Goal: Task Accomplishment & Management: Manage account settings

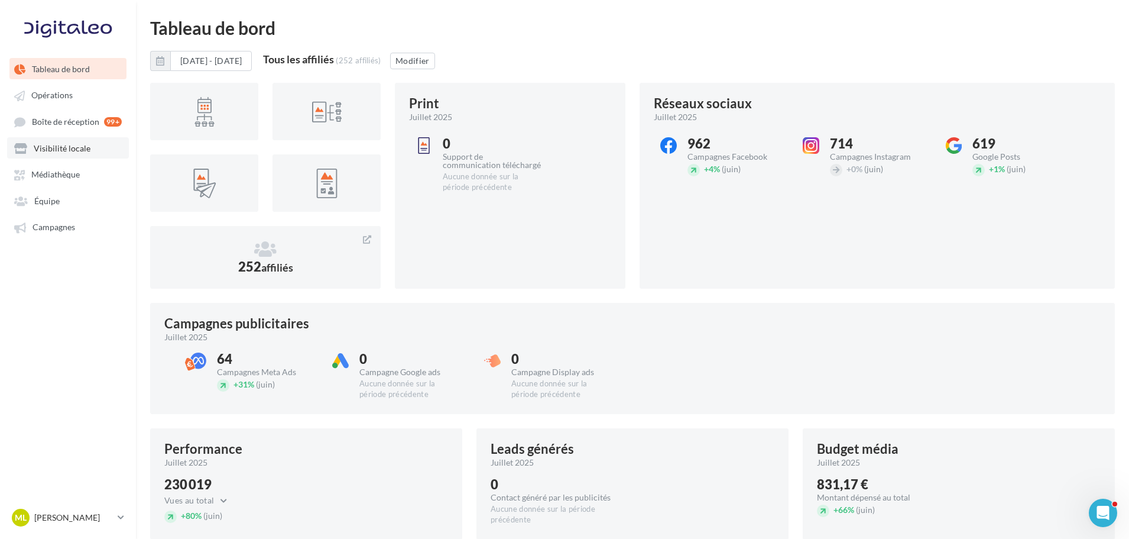
click at [80, 144] on span "Visibilité locale" at bounding box center [62, 148] width 57 height 10
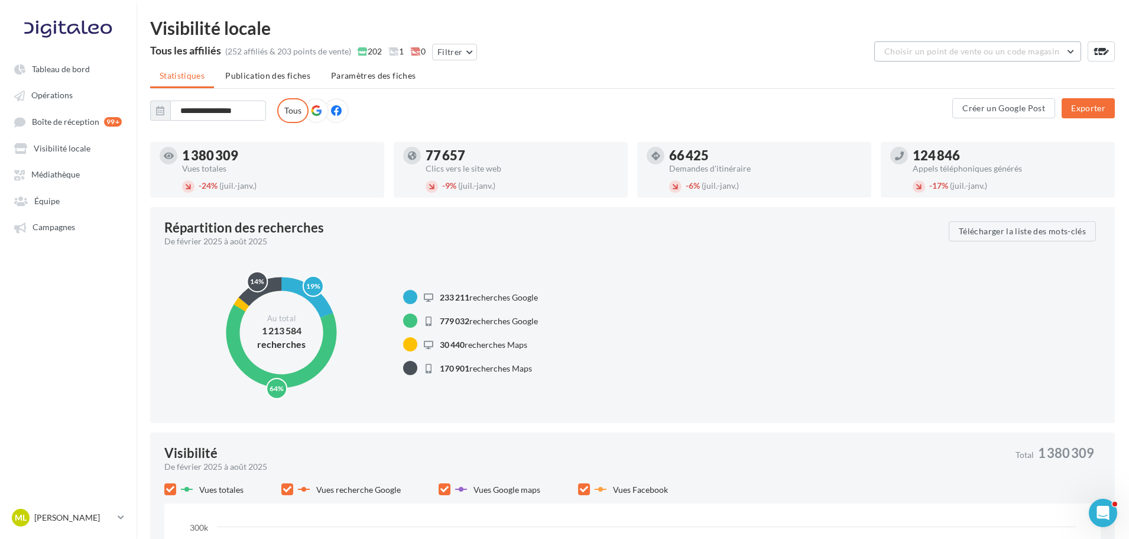
click at [951, 53] on span "Choisir un point de vente ou un code magasin" at bounding box center [972, 51] width 175 height 10
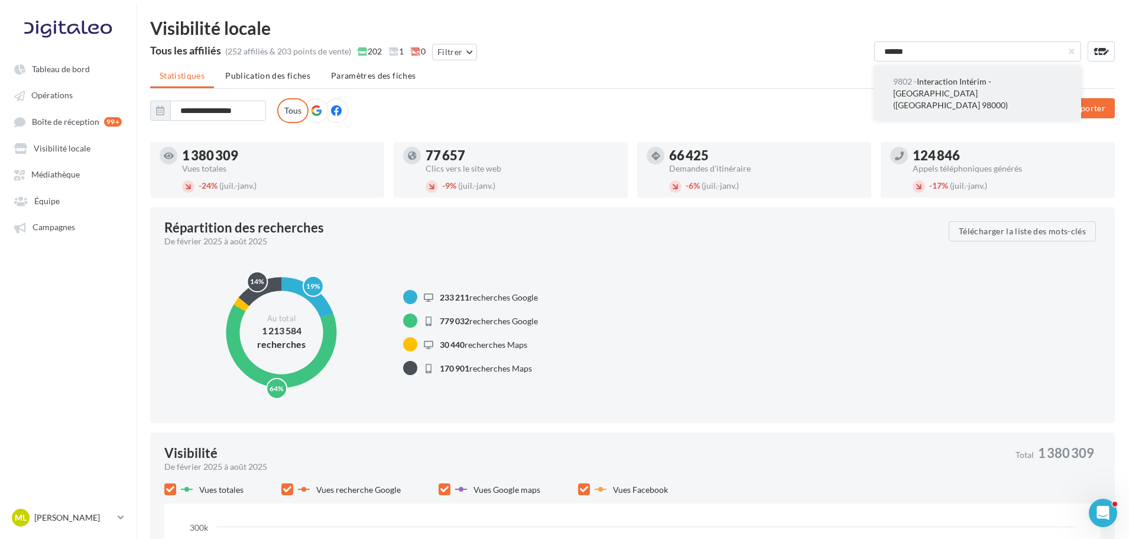
type input "******"
click at [954, 87] on button "9802 - Interaction Intérim - Monaco (Monaco 98000)" at bounding box center [978, 93] width 207 height 54
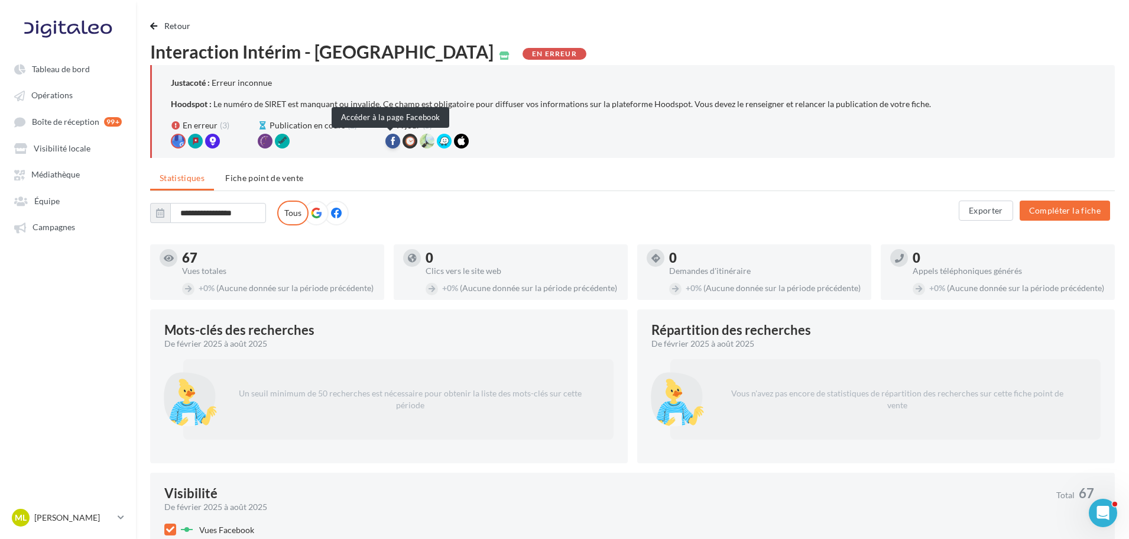
click at [387, 144] on div at bounding box center [393, 141] width 15 height 15
click at [303, 52] on span "Interaction Intérim - [GEOGRAPHIC_DATA]" at bounding box center [322, 52] width 344 height 18
click at [343, 234] on div "Interaction Intérim - Monaco Abaka Abaka Abaka Interaction Interim - Celtic Lor…" at bounding box center [632, 222] width 965 height 44
click at [342, 211] on label at bounding box center [336, 212] width 25 height 25
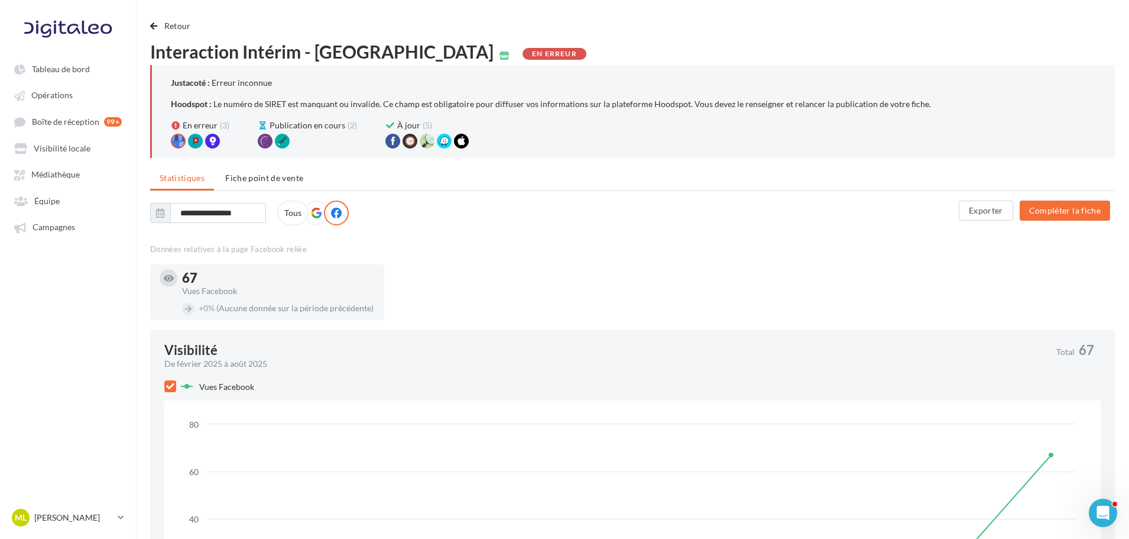
click at [314, 212] on icon at bounding box center [316, 213] width 11 height 11
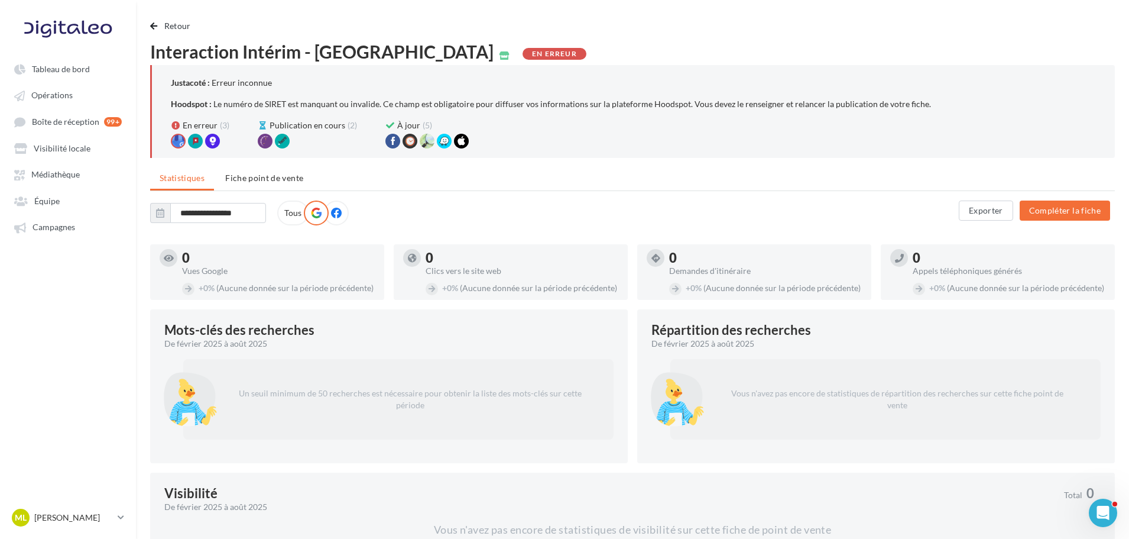
click at [293, 215] on label "Tous" at bounding box center [292, 212] width 31 height 25
click at [94, 510] on div "ML Mathis Leray-Martin gest-leraymartin" at bounding box center [62, 518] width 101 height 18
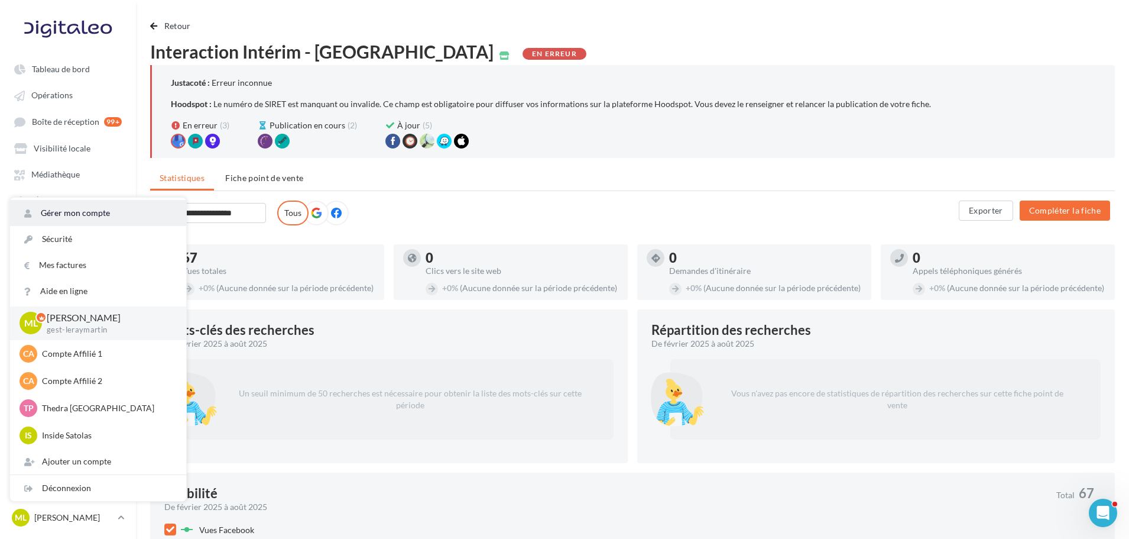
click at [102, 211] on link "Gérer mon compte" at bounding box center [98, 213] width 176 height 26
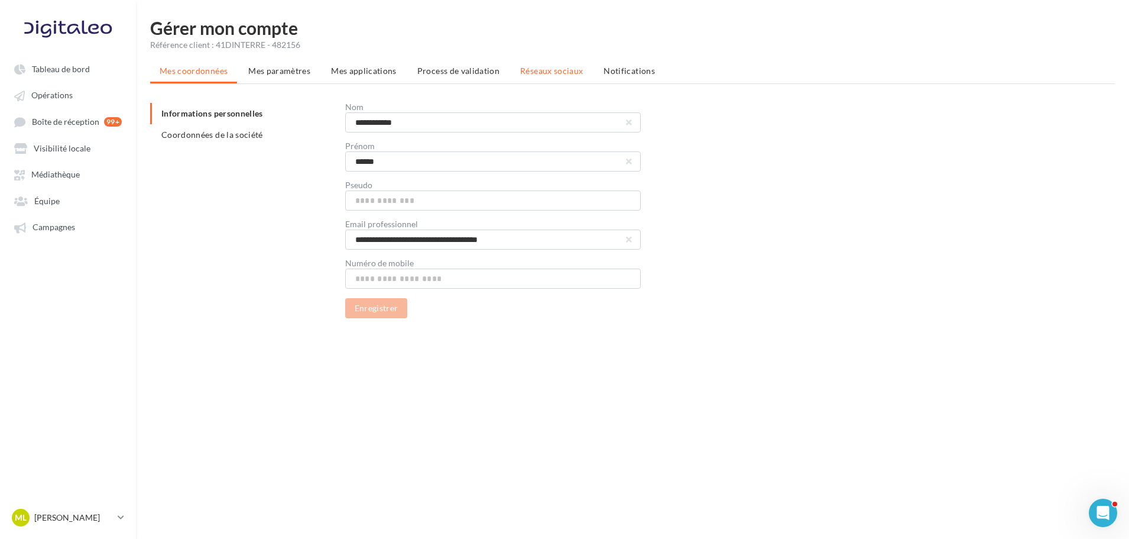
click at [572, 74] on span "Réseaux sociaux" at bounding box center [551, 71] width 63 height 10
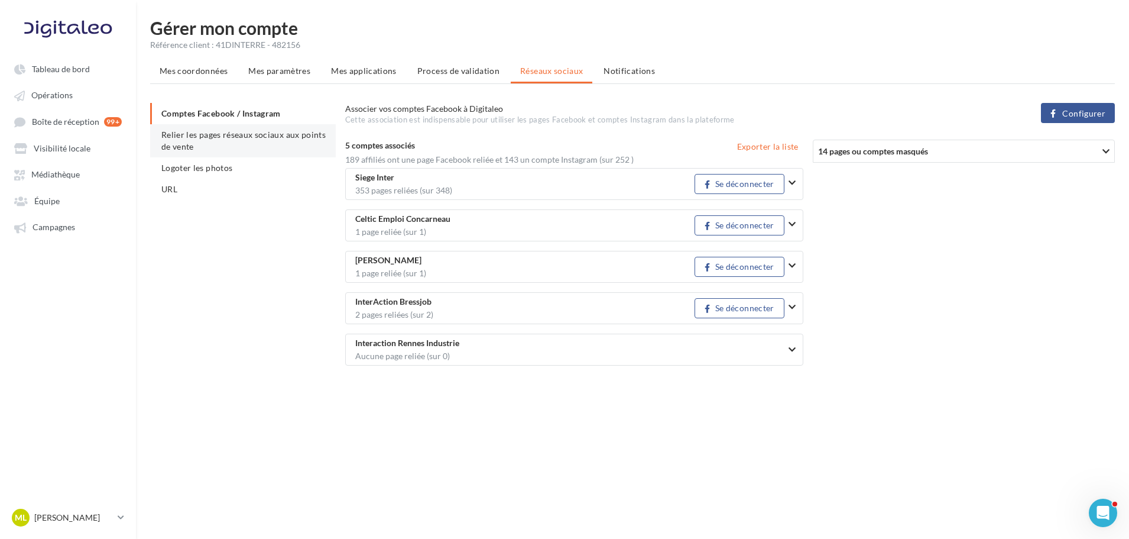
click at [191, 150] on span "Relier les pages réseaux sociaux aux points de vente" at bounding box center [243, 141] width 164 height 22
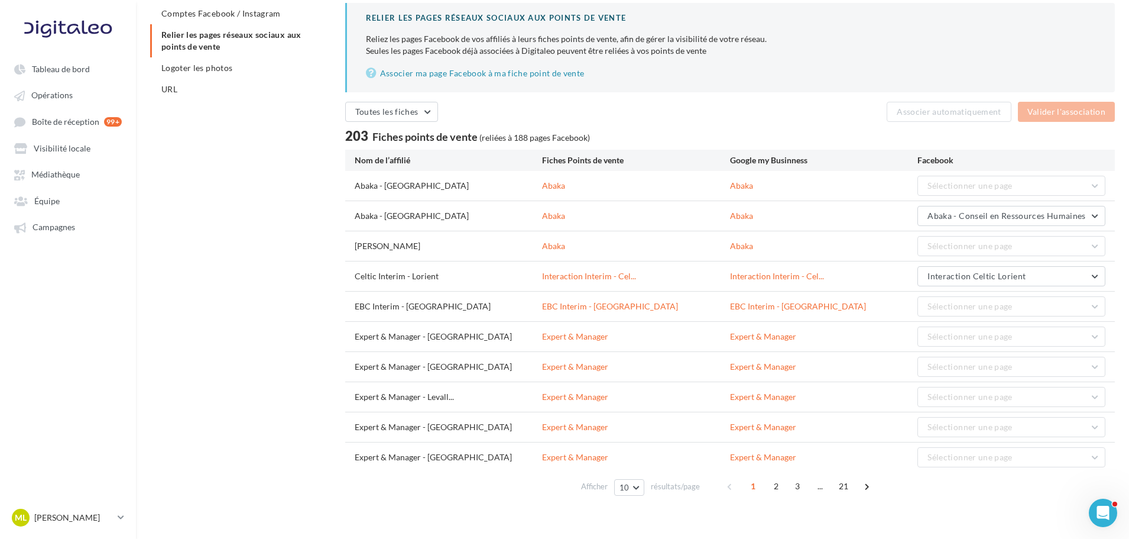
scroll to position [112, 0]
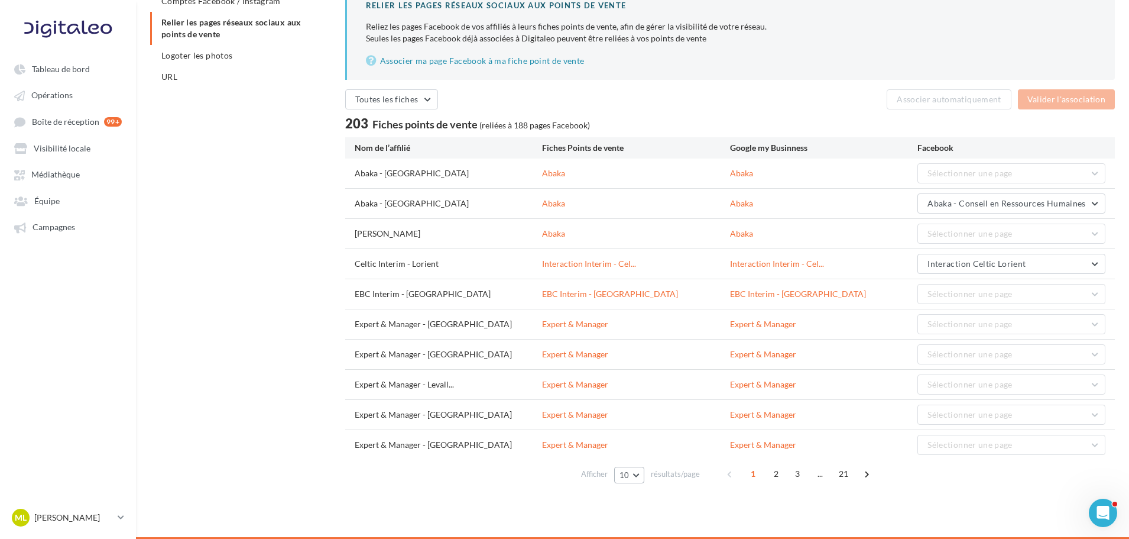
click at [628, 480] on button "10" at bounding box center [629, 475] width 30 height 17
click at [653, 452] on button "100" at bounding box center [655, 453] width 83 height 21
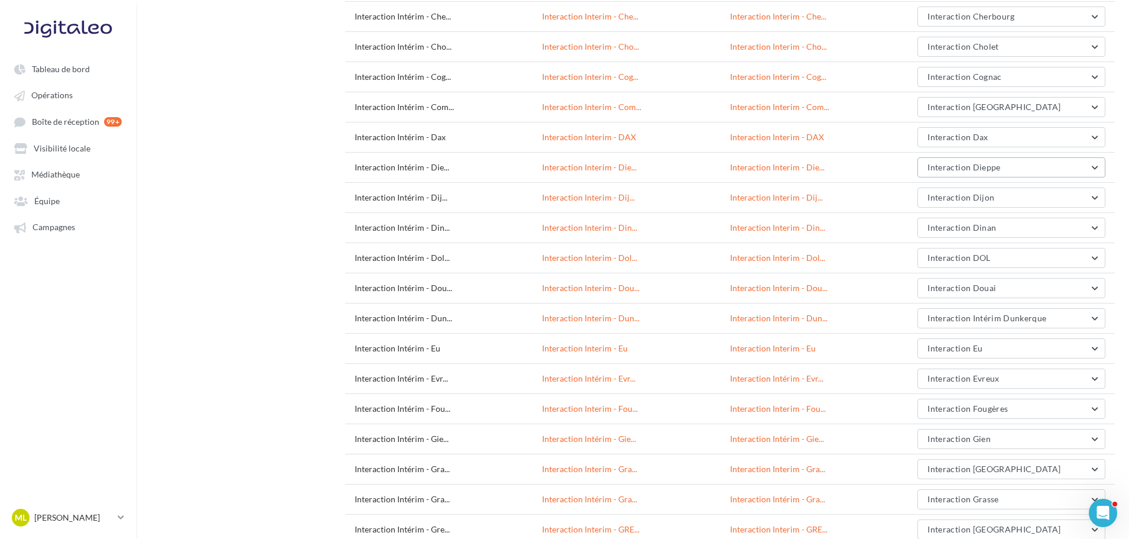
scroll to position [2827, 0]
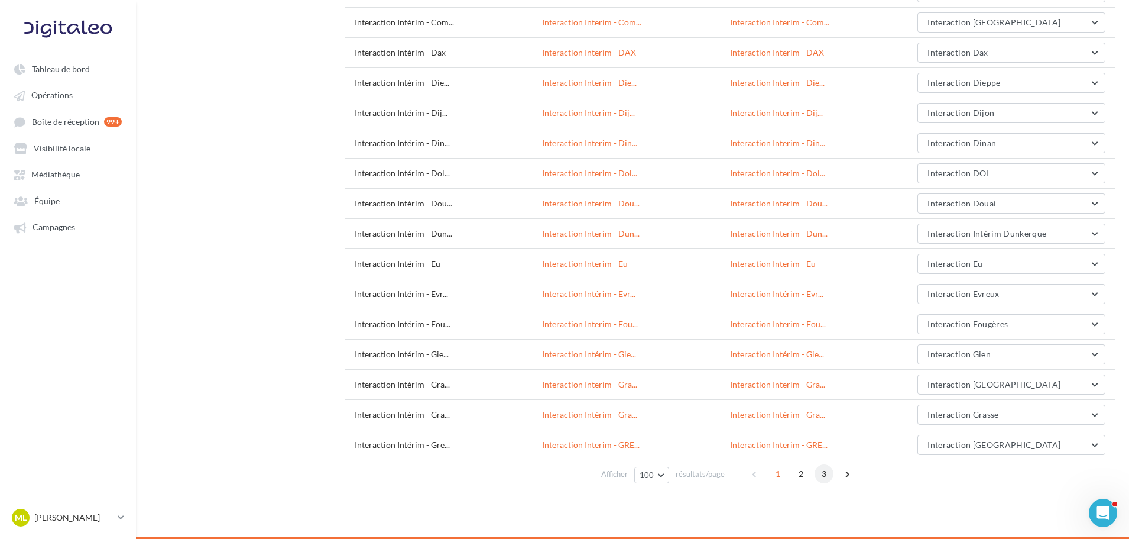
click at [815, 470] on span "3" at bounding box center [824, 473] width 19 height 19
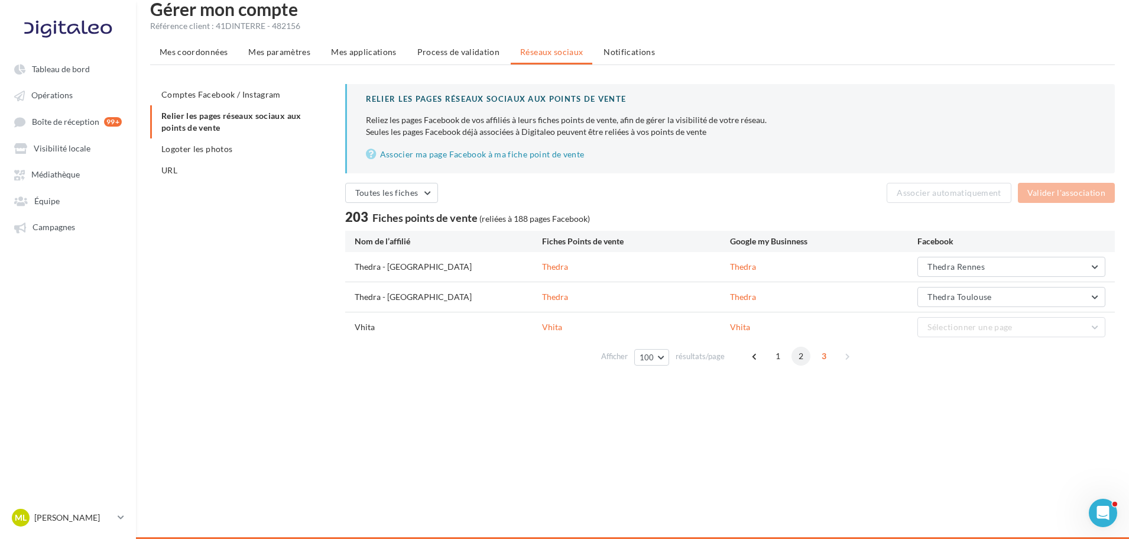
scroll to position [19, 0]
click at [808, 472] on div "Tableau de bord Opérations Équipe" at bounding box center [564, 269] width 1129 height 539
click at [794, 355] on span "2" at bounding box center [801, 356] width 19 height 19
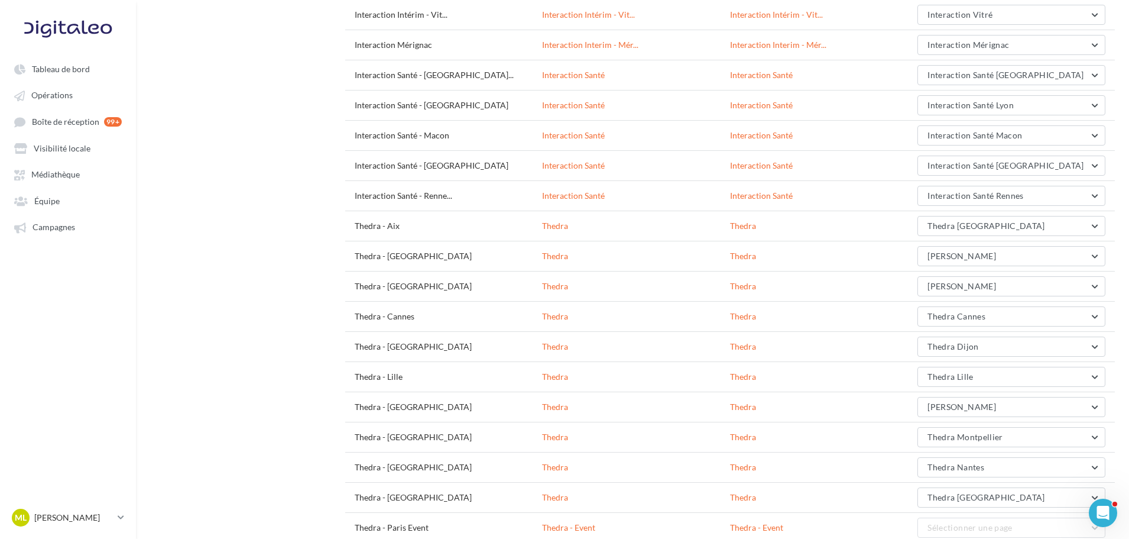
scroll to position [2827, 0]
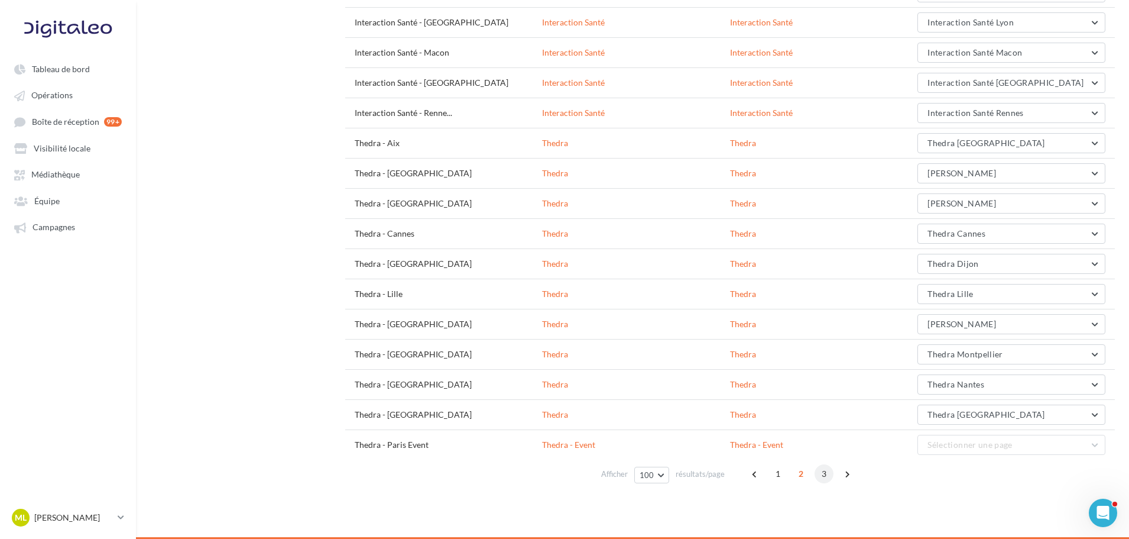
click at [821, 480] on span "3" at bounding box center [824, 473] width 19 height 19
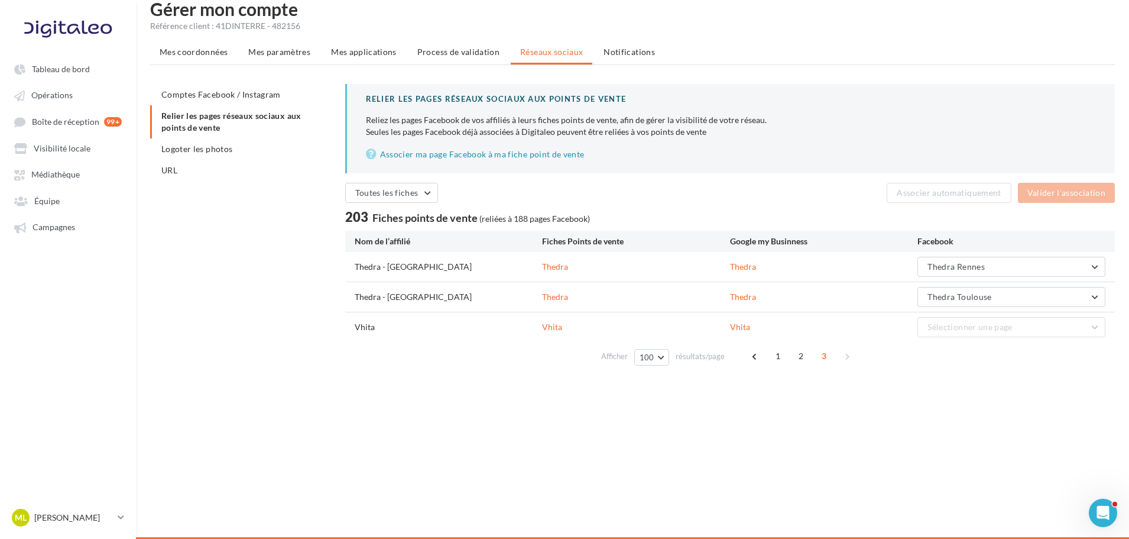
scroll to position [19, 0]
click at [776, 363] on span "1" at bounding box center [778, 356] width 19 height 19
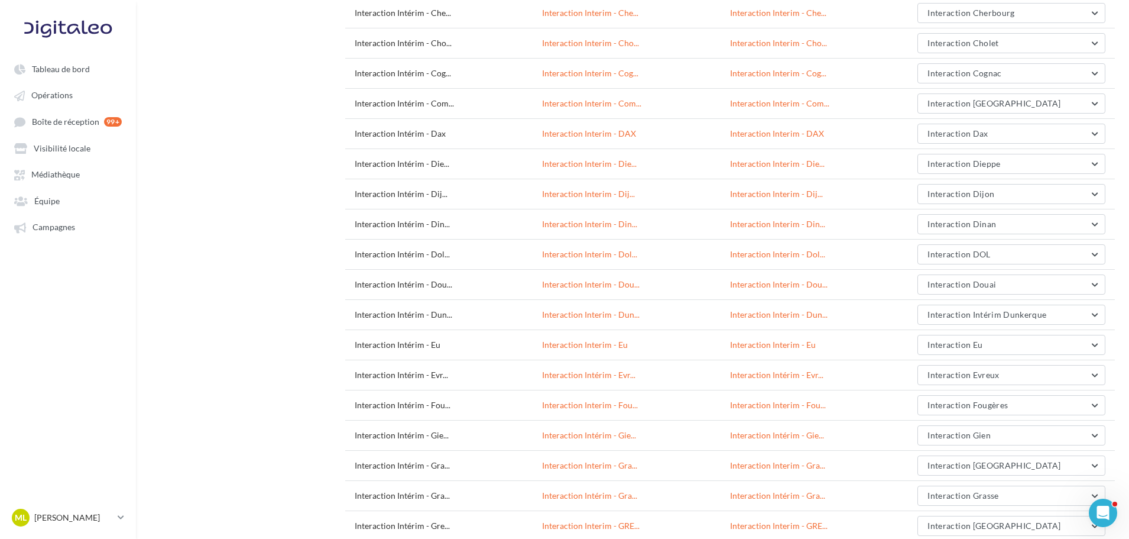
scroll to position [2827, 0]
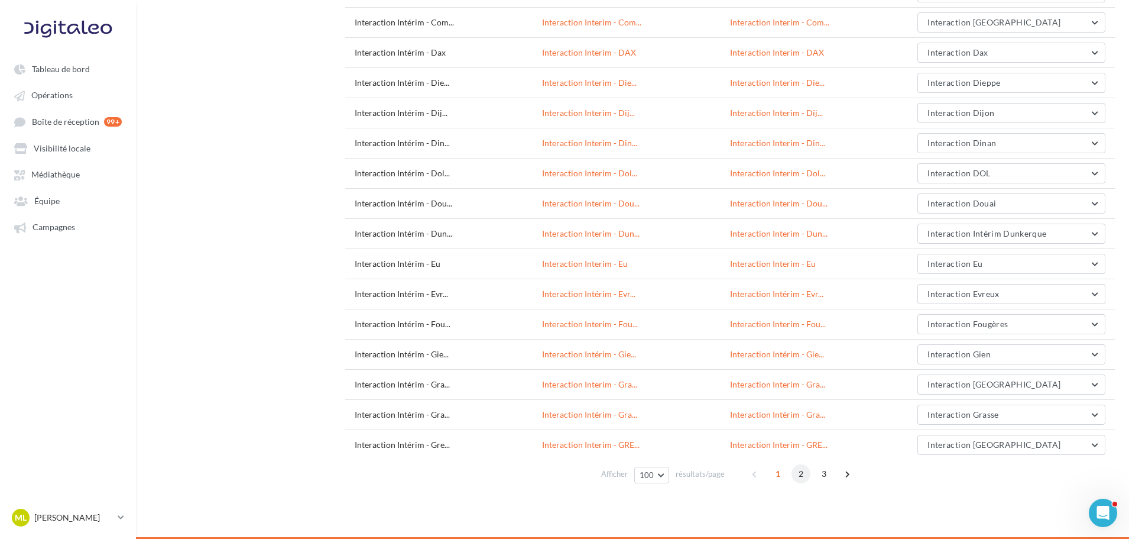
click at [806, 471] on span "2" at bounding box center [801, 473] width 19 height 19
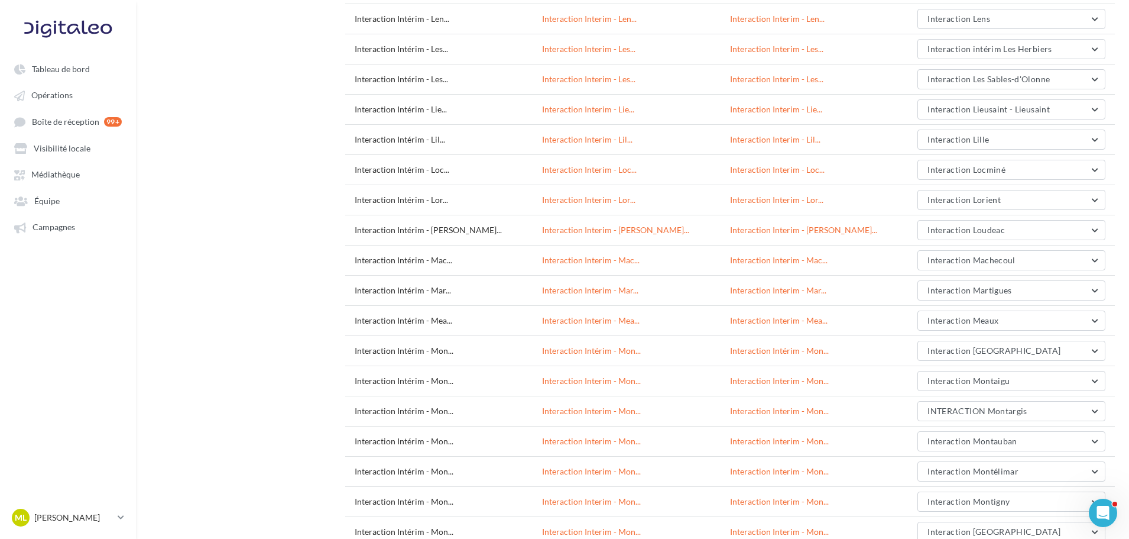
scroll to position [734, 0]
